Goal: Complete application form

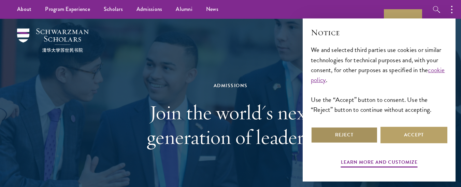
click at [227, 134] on button "Reject" at bounding box center [344, 135] width 67 height 16
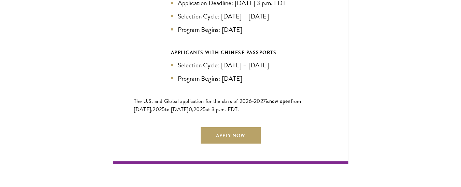
scroll to position [1583, 0]
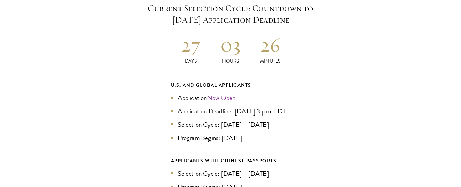
scroll to position [1474, 0]
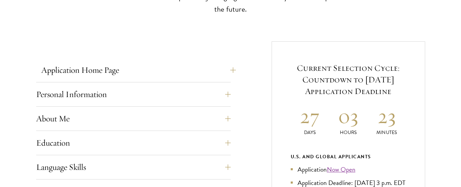
scroll to position [235, 0]
click at [115, 72] on button "Application Home Page" at bounding box center [138, 69] width 195 height 16
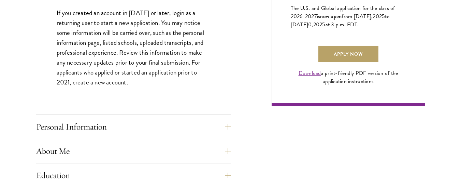
scroll to position [508, 0]
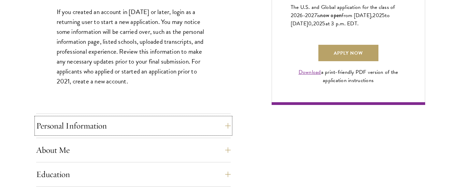
click at [115, 130] on button "Personal Information" at bounding box center [133, 125] width 195 height 16
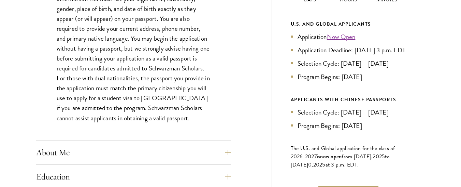
scroll to position [376, 0]
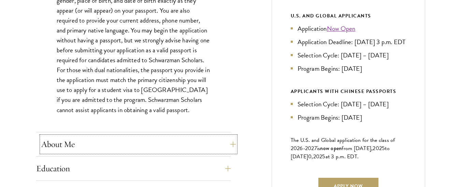
click at [179, 146] on button "About Me" at bounding box center [138, 144] width 195 height 16
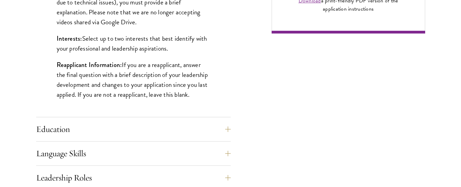
scroll to position [581, 0]
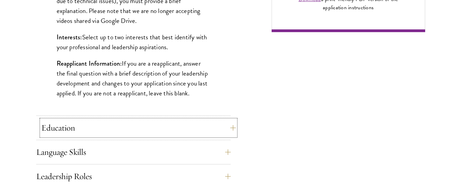
click at [224, 128] on button "Education" at bounding box center [138, 128] width 195 height 16
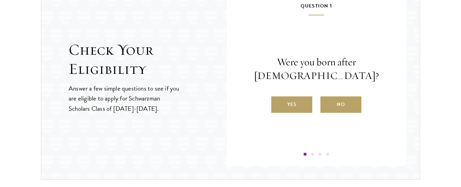
scroll to position [1552, 0]
click at [298, 104] on label "Yes" at bounding box center [291, 104] width 41 height 16
click at [278, 103] on input "Yes" at bounding box center [274, 100] width 6 height 6
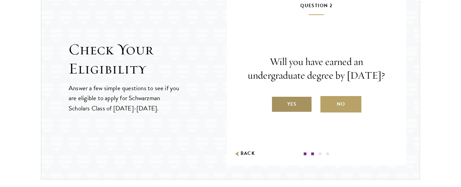
click at [302, 112] on label "Yes" at bounding box center [291, 104] width 41 height 16
click at [278, 103] on input "Yes" at bounding box center [274, 100] width 6 height 6
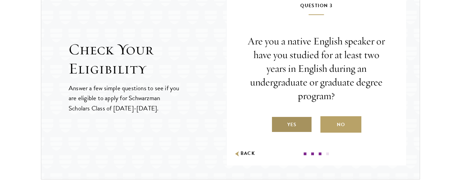
click at [302, 123] on label "Yes" at bounding box center [291, 124] width 41 height 16
click at [278, 123] on input "Yes" at bounding box center [274, 120] width 6 height 6
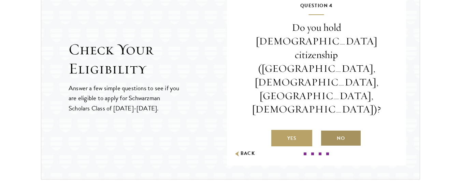
click at [332, 130] on label "No" at bounding box center [341, 138] width 41 height 16
click at [327, 131] on input "No" at bounding box center [324, 134] width 6 height 6
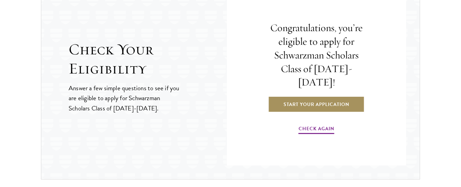
click at [316, 96] on link "Start Your Application" at bounding box center [316, 104] width 97 height 16
